Goal: Transaction & Acquisition: Obtain resource

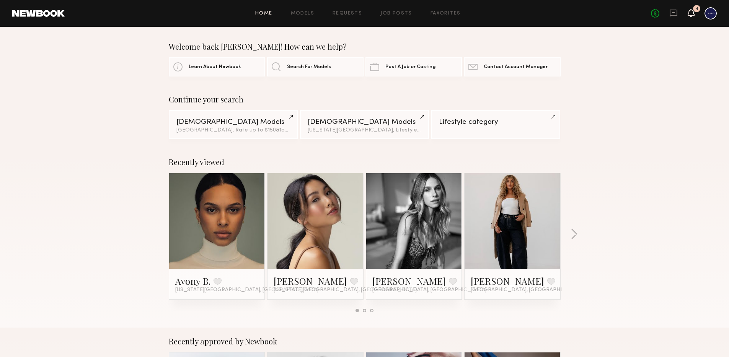
click at [694, 14] on icon at bounding box center [691, 12] width 6 height 5
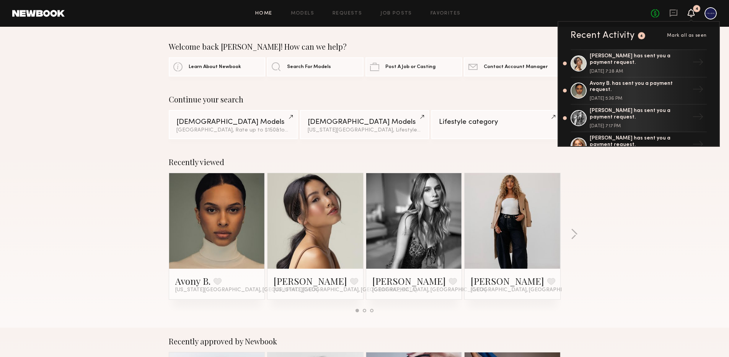
click at [690, 35] on span "Mark all as seen" at bounding box center [687, 35] width 40 height 5
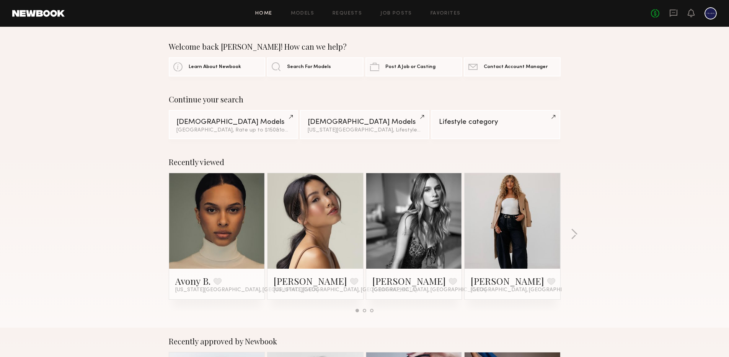
click at [537, 25] on header "Home Models Requests Job Posts Favorites Sign Out No fees up to $5,000" at bounding box center [364, 13] width 729 height 27
click at [511, 190] on link at bounding box center [512, 221] width 47 height 96
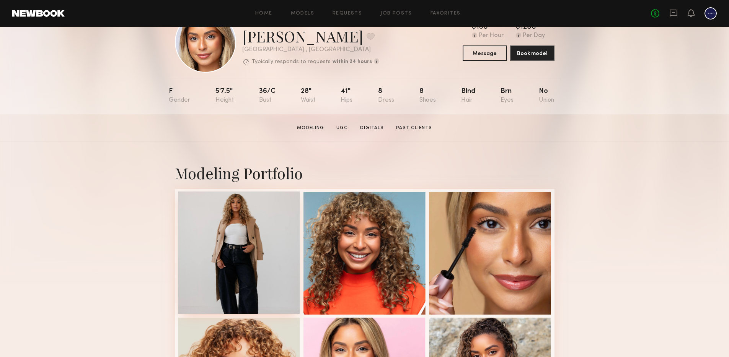
scroll to position [49, 0]
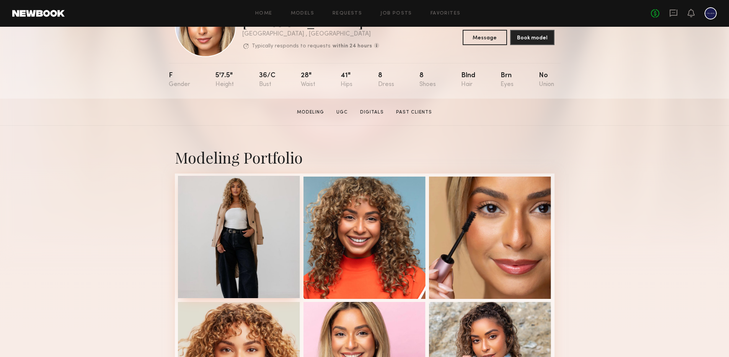
click at [225, 244] on div at bounding box center [239, 237] width 122 height 122
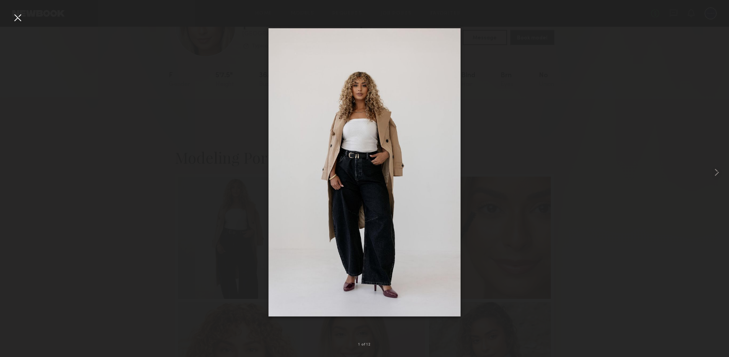
click at [19, 17] on div at bounding box center [17, 17] width 12 height 12
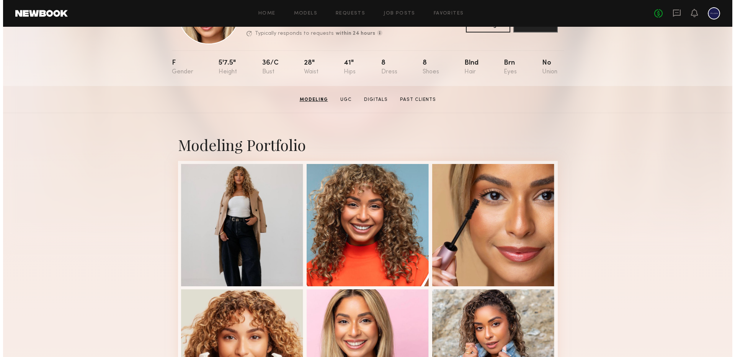
scroll to position [0, 0]
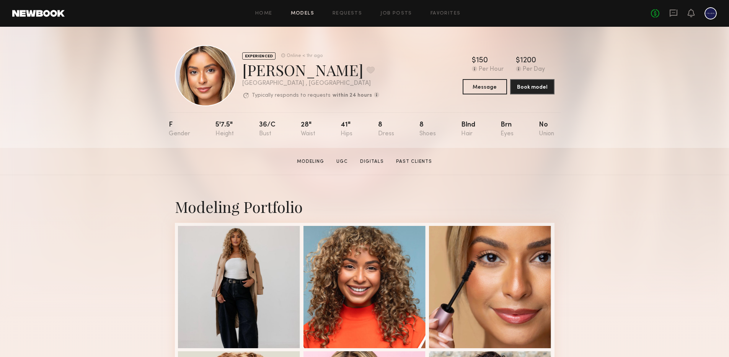
click at [301, 12] on link "Models" at bounding box center [302, 13] width 23 height 5
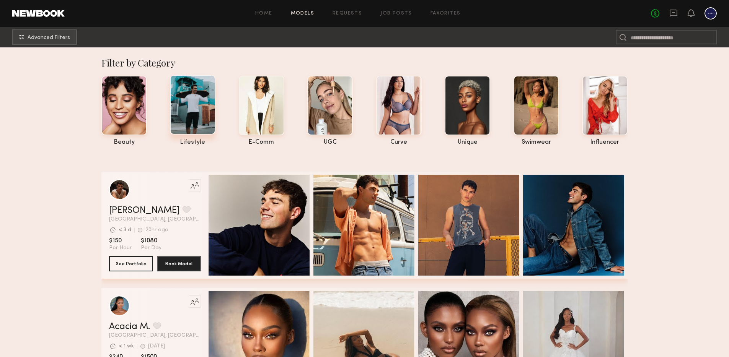
click at [194, 116] on div at bounding box center [193, 105] width 46 height 60
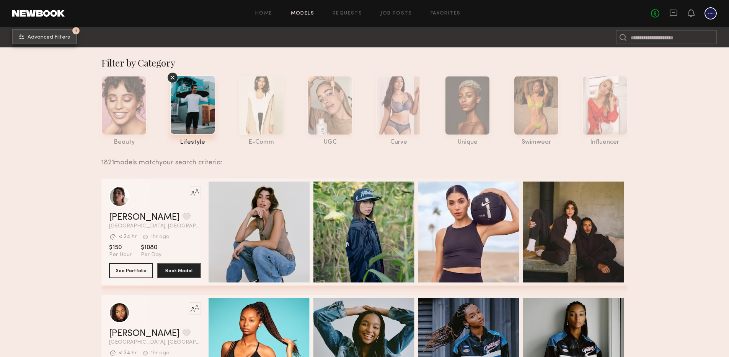
click at [40, 36] on span "Advanced Filters" at bounding box center [49, 37] width 42 height 5
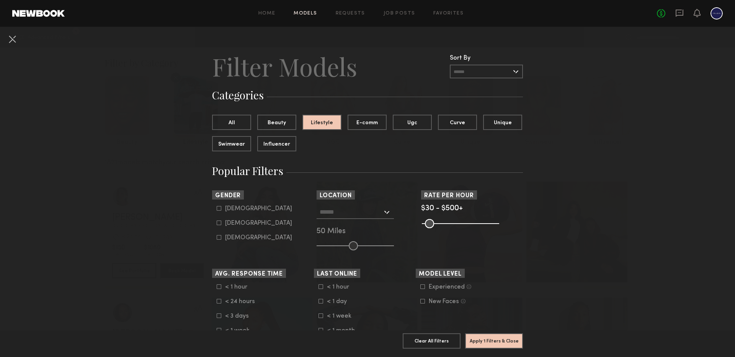
click at [230, 221] on div "Female" at bounding box center [258, 223] width 67 height 5
type input "**"
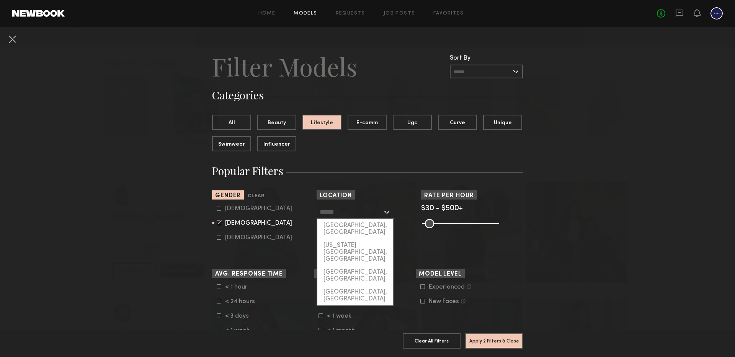
click at [364, 211] on input "text" at bounding box center [350, 211] width 63 height 13
click at [342, 224] on div "[GEOGRAPHIC_DATA], [GEOGRAPHIC_DATA]" at bounding box center [355, 229] width 76 height 20
type input "**********"
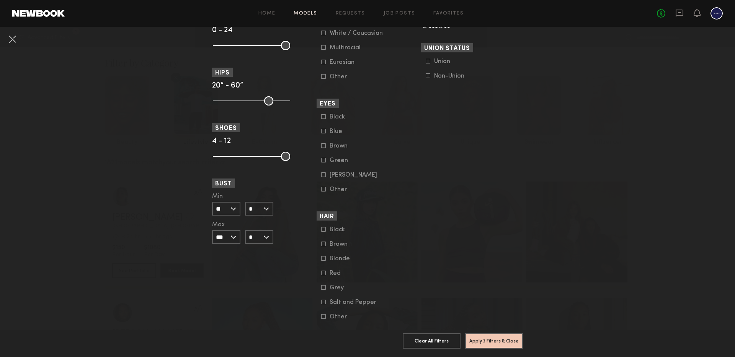
scroll to position [514, 0]
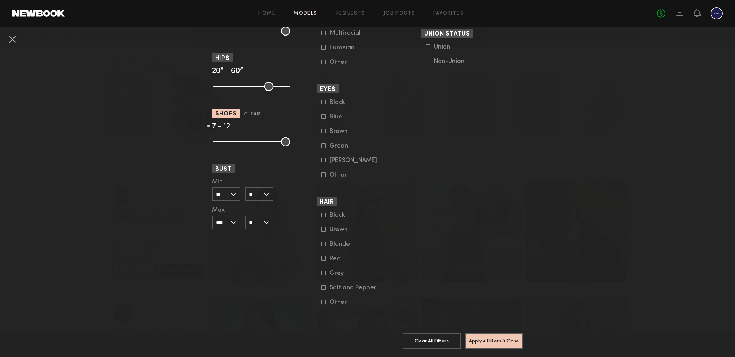
drag, startPoint x: 214, startPoint y: 133, endPoint x: 239, endPoint y: 133, distance: 24.5
type input "*"
click at [239, 137] on input "range" at bounding box center [251, 141] width 77 height 9
drag, startPoint x: 285, startPoint y: 136, endPoint x: 250, endPoint y: 132, distance: 35.4
type input "*"
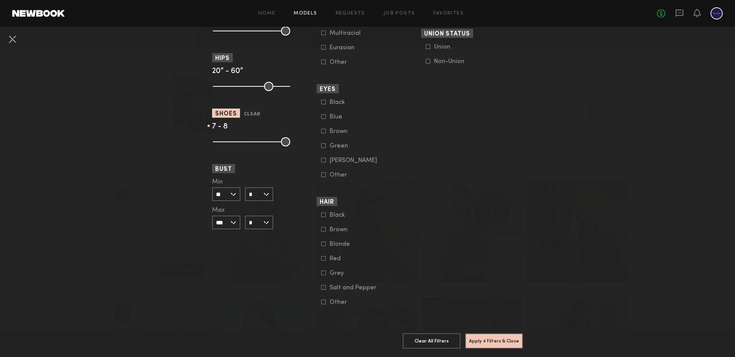
click at [250, 137] on input "range" at bounding box center [251, 141] width 77 height 9
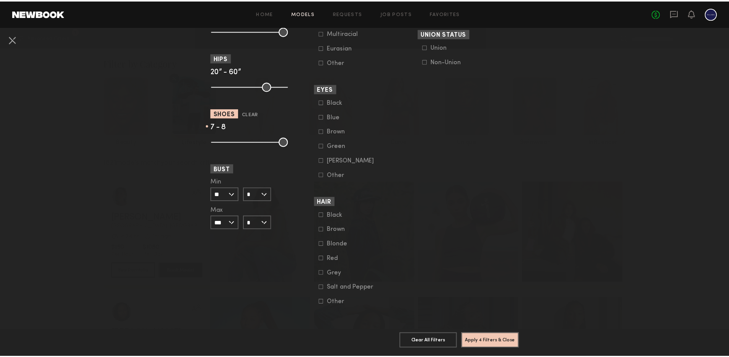
scroll to position [363, 0]
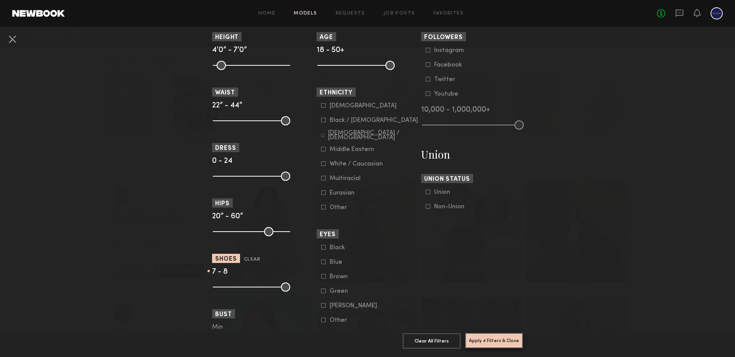
click at [482, 337] on button "Apply 4 Filters & Close" at bounding box center [494, 340] width 58 height 15
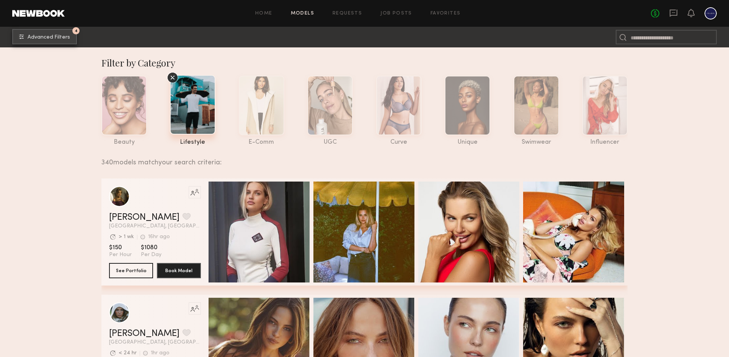
click at [60, 40] on button "4 Advanced Filters" at bounding box center [44, 36] width 65 height 15
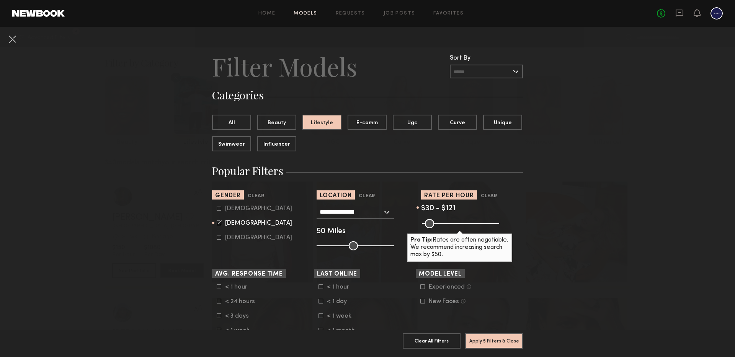
drag, startPoint x: 490, startPoint y: 221, endPoint x: 436, endPoint y: 222, distance: 54.3
click at [436, 222] on input "range" at bounding box center [460, 223] width 77 height 9
type input "***"
click at [437, 224] on input "range" at bounding box center [460, 223] width 77 height 9
click at [495, 334] on button "Apply 5 Filters & Close" at bounding box center [494, 340] width 58 height 15
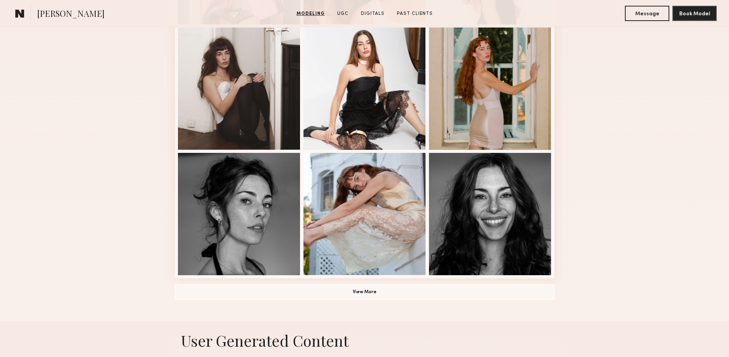
scroll to position [467, 0]
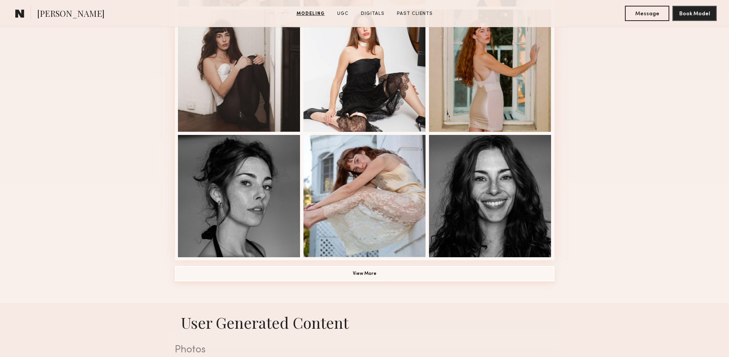
click at [231, 271] on button "View More" at bounding box center [364, 273] width 379 height 15
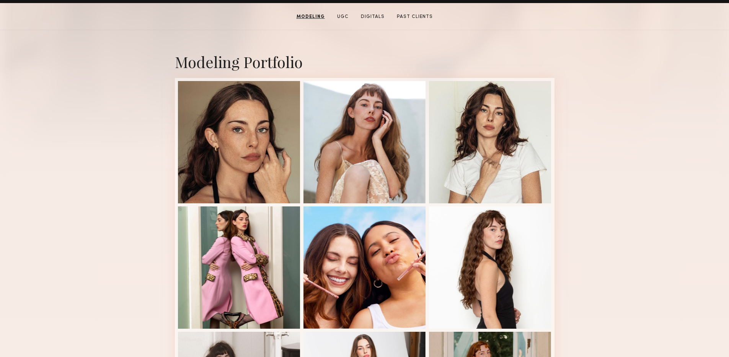
scroll to position [162, 0]
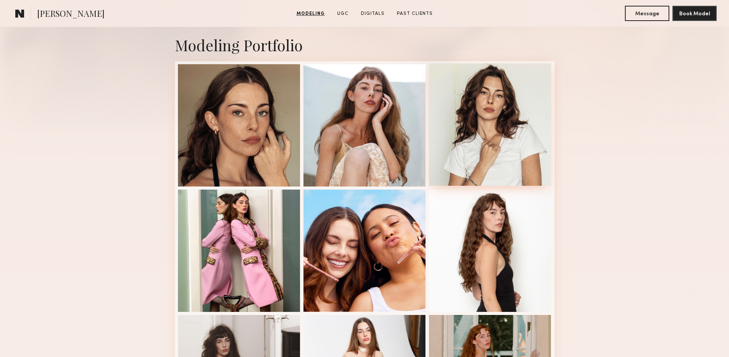
click at [499, 142] on div at bounding box center [490, 125] width 122 height 122
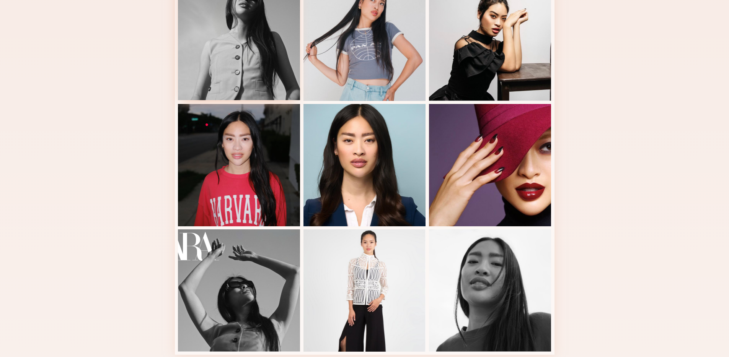
scroll to position [385, 0]
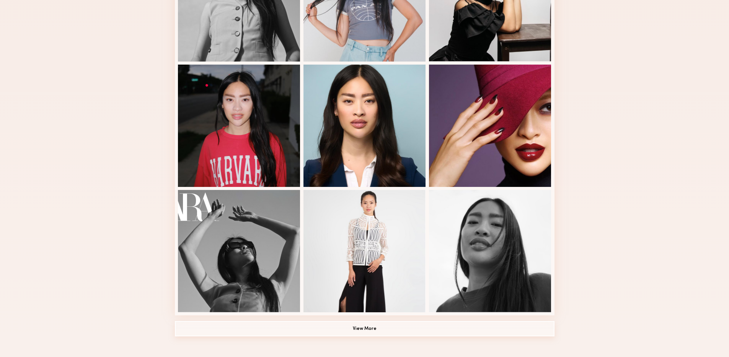
click at [351, 329] on button "View More" at bounding box center [364, 328] width 379 height 15
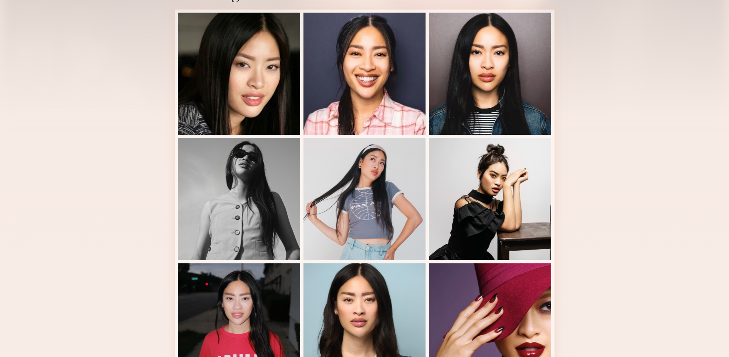
scroll to position [186, 0]
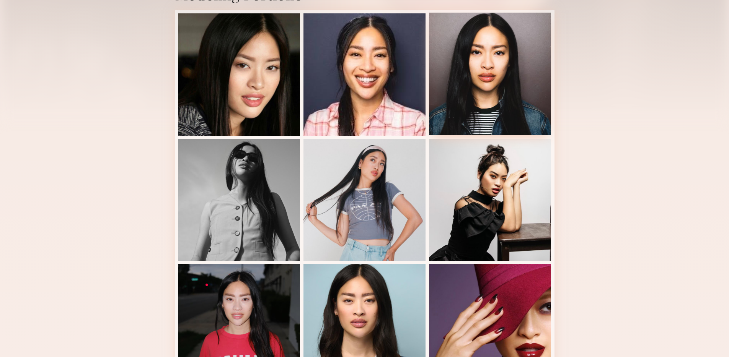
click at [459, 62] on div at bounding box center [490, 74] width 122 height 122
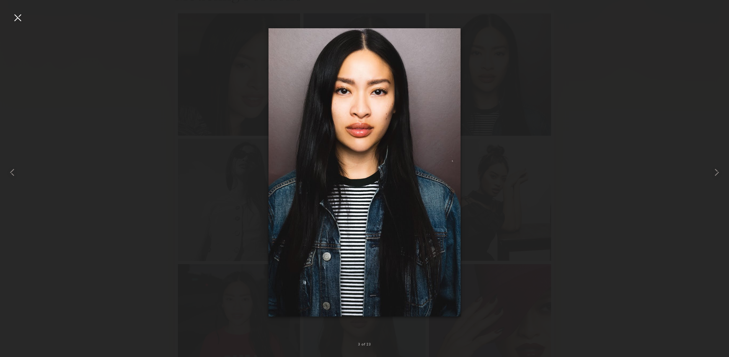
click at [11, 23] on div at bounding box center [17, 17] width 12 height 12
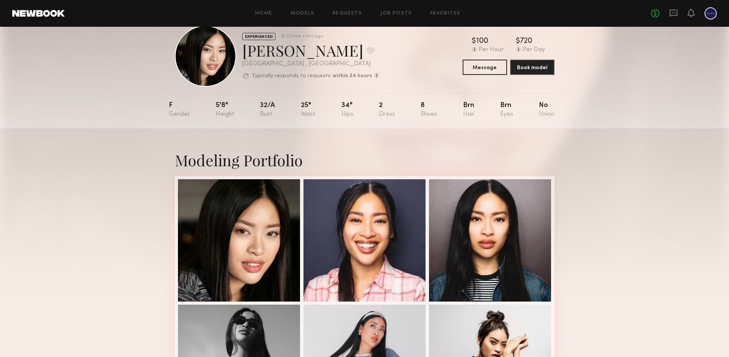
scroll to position [0, 0]
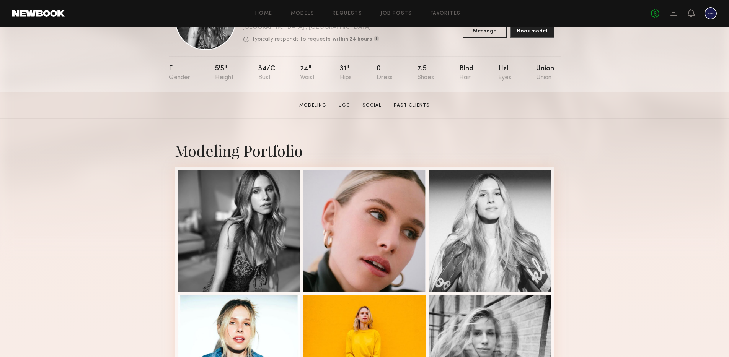
scroll to position [62, 0]
